Goal: Task Accomplishment & Management: Use online tool/utility

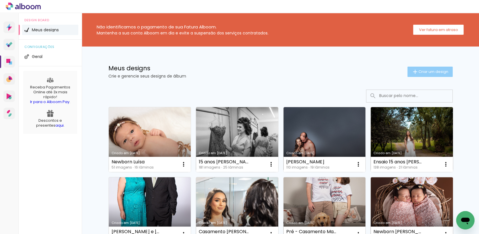
click at [423, 70] on span "Criar um design" at bounding box center [434, 72] width 30 height 4
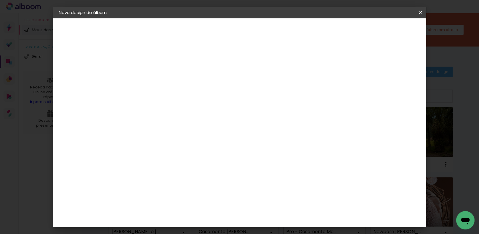
click at [155, 72] on paper-input-container "Título do álbum" at bounding box center [153, 77] width 4 height 15
type input "Gestante - [PERSON_NAME]"
type paper-input "Gestante - [PERSON_NAME]"
click at [0, 0] on slot "Avançar" at bounding box center [0, 0] width 0 height 0
click at [189, 106] on input at bounding box center [167, 109] width 58 height 7
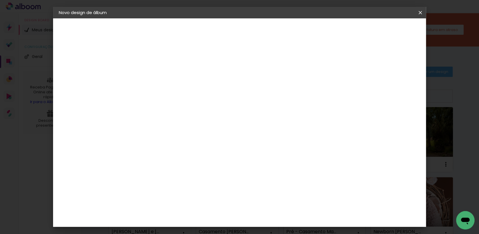
type input "go"
type paper-input "go"
click at [163, 128] on div "Go image" at bounding box center [156, 130] width 14 height 9
click at [0, 0] on slot "Avançar" at bounding box center [0, 0] width 0 height 0
click at [175, 96] on input "text" at bounding box center [164, 100] width 22 height 9
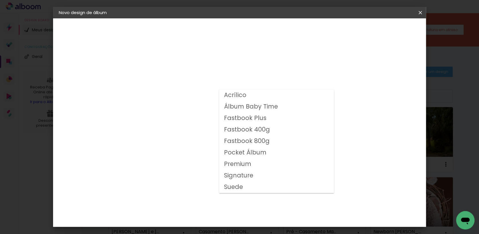
click at [0, 0] on slot "Fastbook 800g" at bounding box center [0, 0] width 0 height 0
type input "Fastbook 800g"
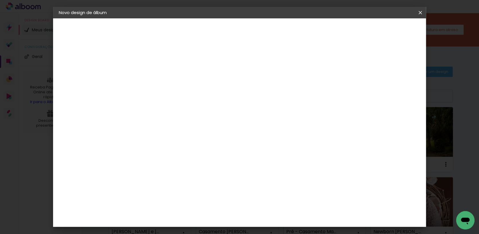
scroll to position [42, 0]
click at [191, 212] on span "25 × 25" at bounding box center [178, 219] width 27 height 15
click at [246, 34] on paper-button "Avançar" at bounding box center [232, 31] width 28 height 10
click at [358, 31] on span "Iniciar design" at bounding box center [345, 30] width 26 height 4
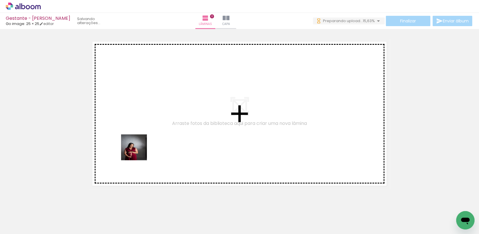
drag, startPoint x: 63, startPoint y: 217, endPoint x: 140, endPoint y: 149, distance: 102.4
click at [140, 149] on quentale-workspace at bounding box center [239, 117] width 479 height 234
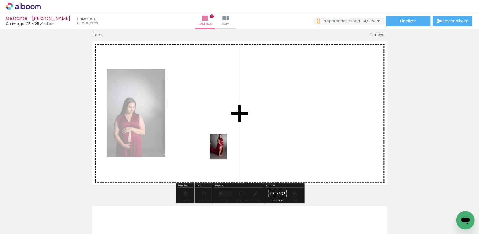
drag, startPoint x: 96, startPoint y: 212, endPoint x: 227, endPoint y: 150, distance: 145.0
click at [227, 151] on quentale-workspace at bounding box center [239, 117] width 479 height 234
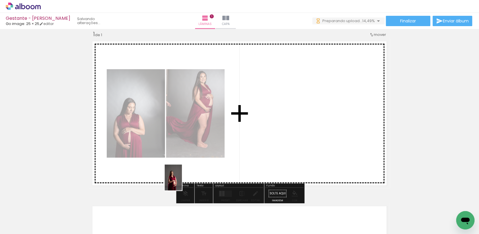
drag, startPoint x: 129, startPoint y: 209, endPoint x: 253, endPoint y: 158, distance: 134.5
click at [253, 158] on quentale-workspace at bounding box center [239, 117] width 479 height 234
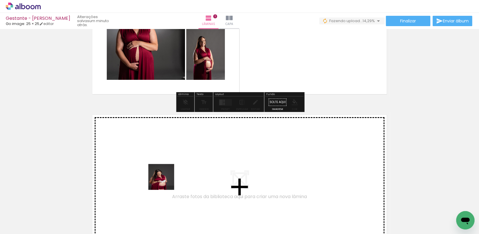
drag, startPoint x: 159, startPoint y: 213, endPoint x: 195, endPoint y: 212, distance: 36.4
click at [166, 180] on quentale-workspace at bounding box center [239, 117] width 479 height 234
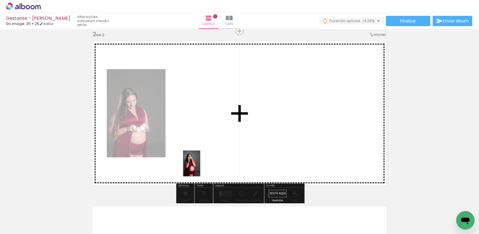
drag, startPoint x: 191, startPoint y: 212, endPoint x: 201, endPoint y: 166, distance: 46.6
click at [201, 166] on quentale-workspace at bounding box center [239, 117] width 479 height 234
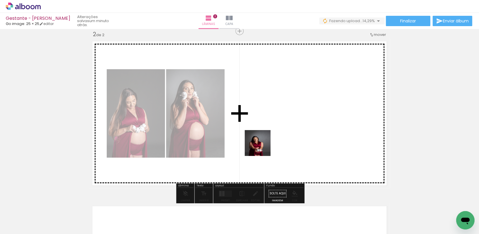
drag, startPoint x: 223, startPoint y: 207, endPoint x: 264, endPoint y: 142, distance: 76.2
click at [264, 142] on quentale-workspace at bounding box center [239, 117] width 479 height 234
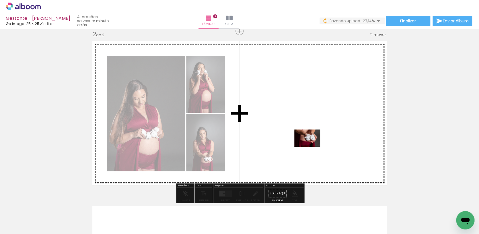
click at [312, 147] on quentale-workspace at bounding box center [239, 117] width 479 height 234
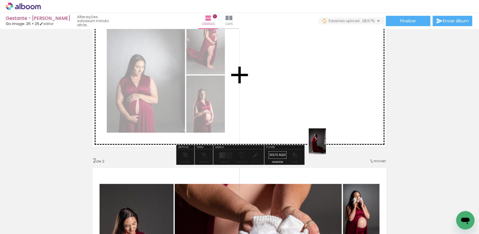
drag, startPoint x: 324, startPoint y: 160, endPoint x: 326, endPoint y: 145, distance: 14.7
click at [326, 145] on quentale-workspace at bounding box center [239, 117] width 479 height 234
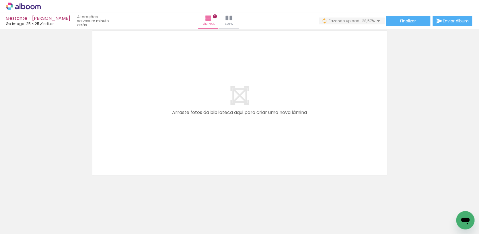
scroll to position [0, 77]
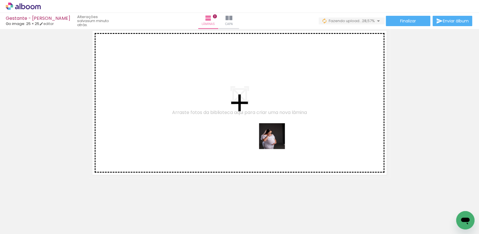
drag, startPoint x: 275, startPoint y: 190, endPoint x: 276, endPoint y: 138, distance: 52.5
click at [276, 138] on quentale-workspace at bounding box center [239, 117] width 479 height 234
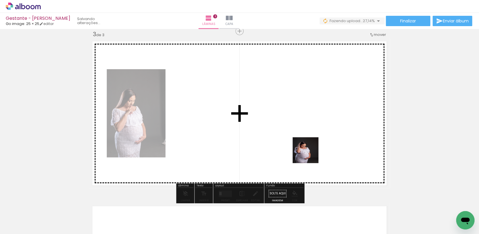
drag, startPoint x: 308, startPoint y: 207, endPoint x: 311, endPoint y: 145, distance: 62.9
click at [310, 145] on quentale-workspace at bounding box center [239, 117] width 479 height 234
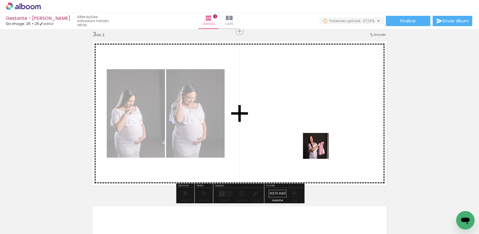
drag, startPoint x: 335, startPoint y: 213, endPoint x: 320, endPoint y: 146, distance: 68.3
click at [320, 146] on quentale-workspace at bounding box center [239, 117] width 479 height 234
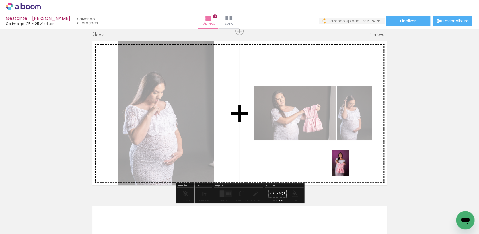
drag, startPoint x: 366, startPoint y: 212, endPoint x: 349, endPoint y: 167, distance: 47.8
click at [349, 167] on quentale-workspace at bounding box center [239, 117] width 479 height 234
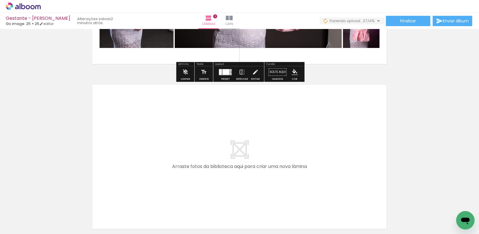
scroll to position [0, 252]
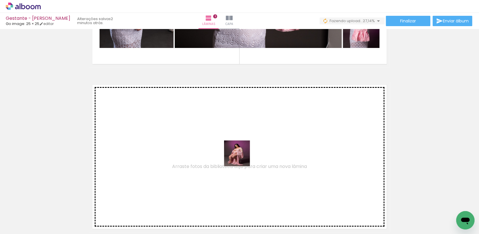
drag, startPoint x: 236, startPoint y: 181, endPoint x: 242, endPoint y: 157, distance: 24.7
click at [242, 157] on quentale-workspace at bounding box center [239, 117] width 479 height 234
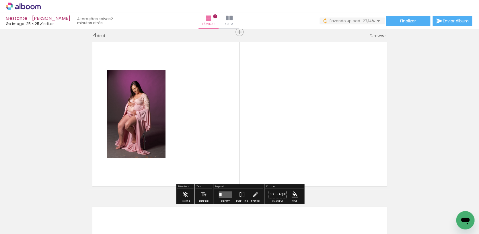
scroll to position [501, 0]
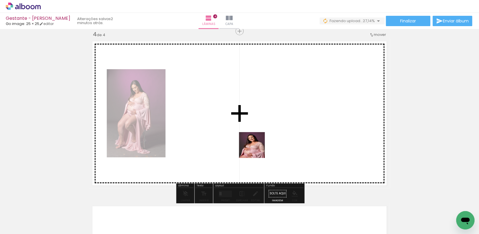
drag, startPoint x: 258, startPoint y: 209, endPoint x: 256, endPoint y: 145, distance: 63.4
click at [256, 145] on quentale-workspace at bounding box center [239, 117] width 479 height 234
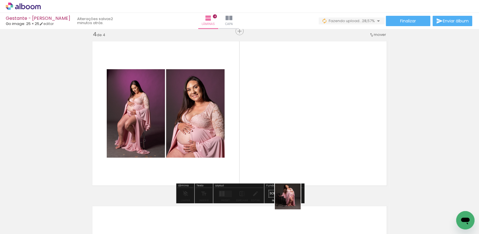
drag, startPoint x: 291, startPoint y: 212, endPoint x: 292, endPoint y: 139, distance: 72.6
click at [292, 139] on quentale-workspace at bounding box center [239, 117] width 479 height 234
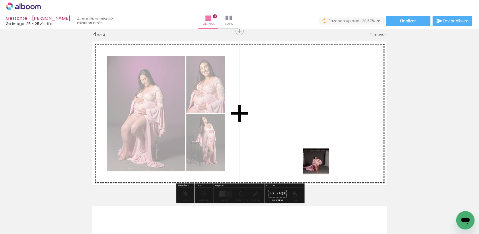
drag, startPoint x: 326, startPoint y: 205, endPoint x: 319, endPoint y: 154, distance: 51.4
click at [319, 154] on quentale-workspace at bounding box center [239, 117] width 479 height 234
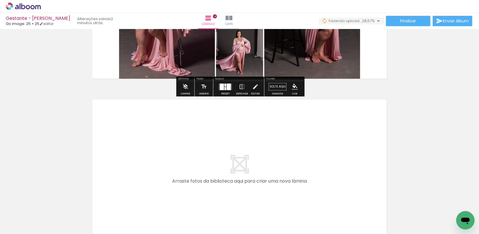
scroll to position [0, 380]
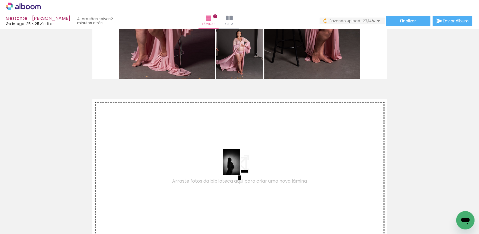
drag, startPoint x: 232, startPoint y: 214, endPoint x: 240, endPoint y: 166, distance: 48.6
click at [240, 166] on quentale-workspace at bounding box center [239, 117] width 479 height 234
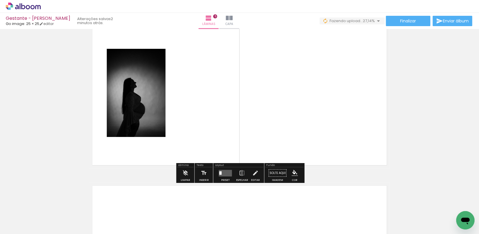
scroll to position [687, 0]
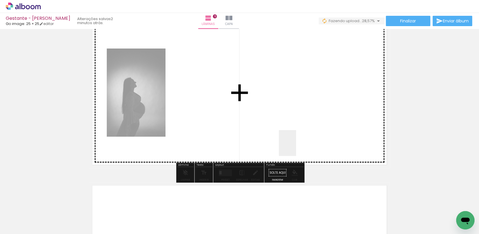
drag, startPoint x: 323, startPoint y: 215, endPoint x: 294, endPoint y: 148, distance: 73.6
click at [295, 146] on quentale-workspace at bounding box center [239, 117] width 479 height 234
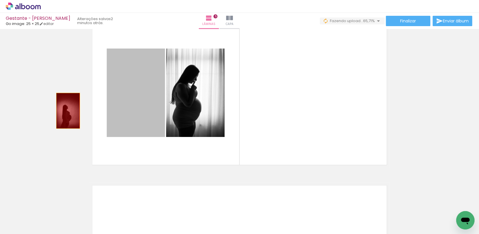
drag, startPoint x: 126, startPoint y: 114, endPoint x: 68, endPoint y: 111, distance: 58.0
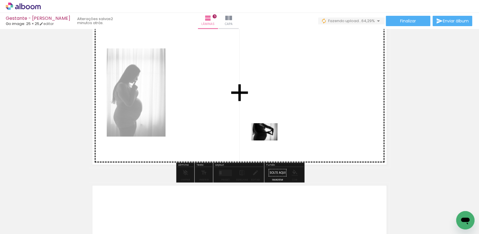
drag, startPoint x: 260, startPoint y: 213, endPoint x: 269, endPoint y: 140, distance: 73.1
click at [269, 140] on quentale-workspace at bounding box center [239, 117] width 479 height 234
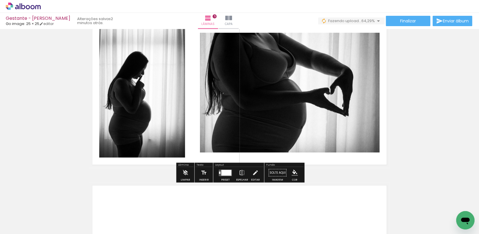
scroll to position [696, 0]
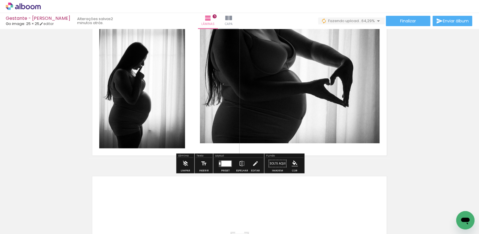
click at [227, 163] on div at bounding box center [226, 163] width 10 height 6
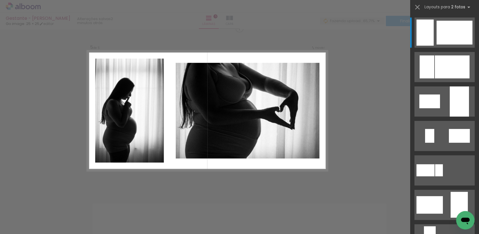
scroll to position [666, 0]
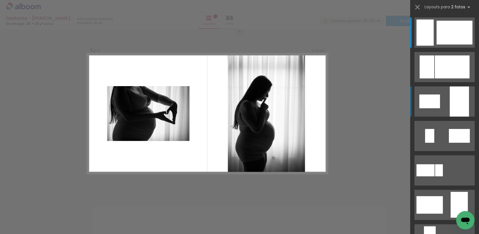
click at [436, 103] on div at bounding box center [429, 101] width 21 height 14
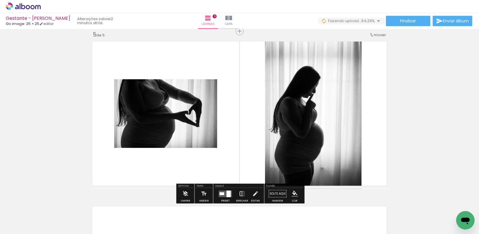
click at [242, 192] on iron-icon at bounding box center [242, 193] width 6 height 11
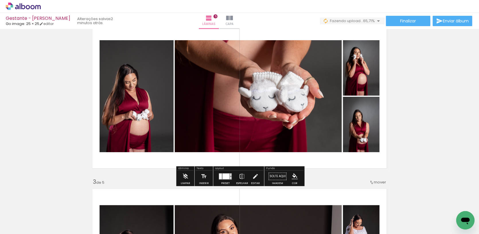
scroll to position [190, 0]
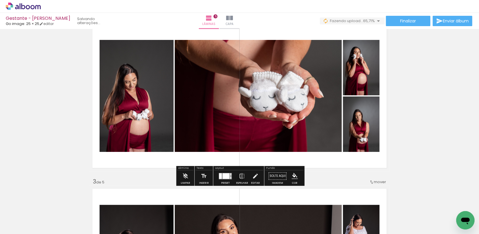
click at [226, 177] on div at bounding box center [225, 176] width 7 height 6
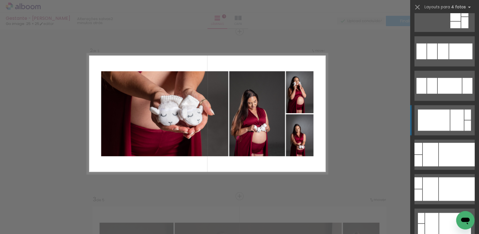
scroll to position [376, 0]
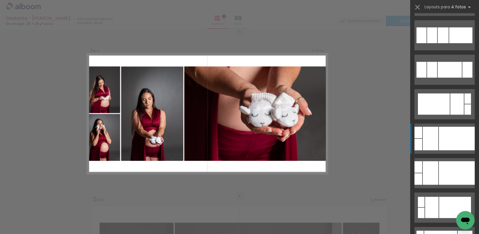
click at [445, 140] on div at bounding box center [457, 138] width 36 height 24
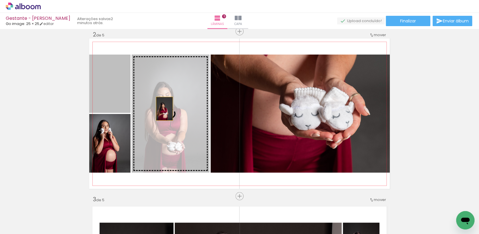
drag, startPoint x: 103, startPoint y: 93, endPoint x: 165, endPoint y: 109, distance: 64.1
click at [0, 0] on slot at bounding box center [0, 0] width 0 height 0
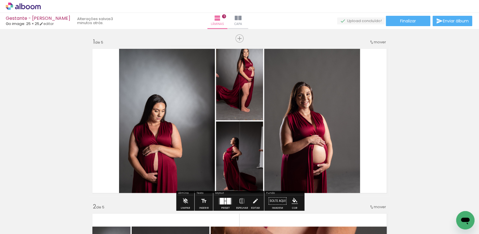
scroll to position [0, 0]
click at [241, 40] on span "Inserir lâmina" at bounding box center [242, 39] width 22 height 4
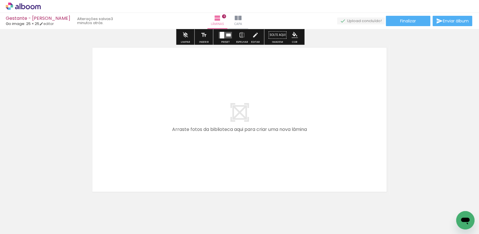
scroll to position [995, 0]
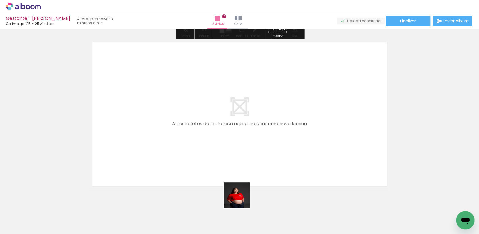
drag, startPoint x: 239, startPoint y: 209, endPoint x: 248, endPoint y: 167, distance: 43.1
click at [248, 167] on quentale-workspace at bounding box center [239, 117] width 479 height 234
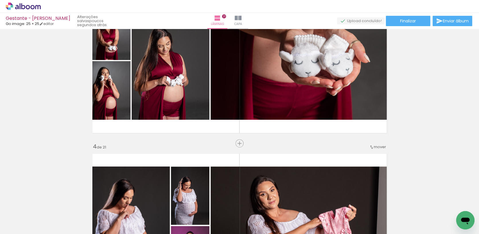
scroll to position [118, 0]
